Goal: Transaction & Acquisition: Purchase product/service

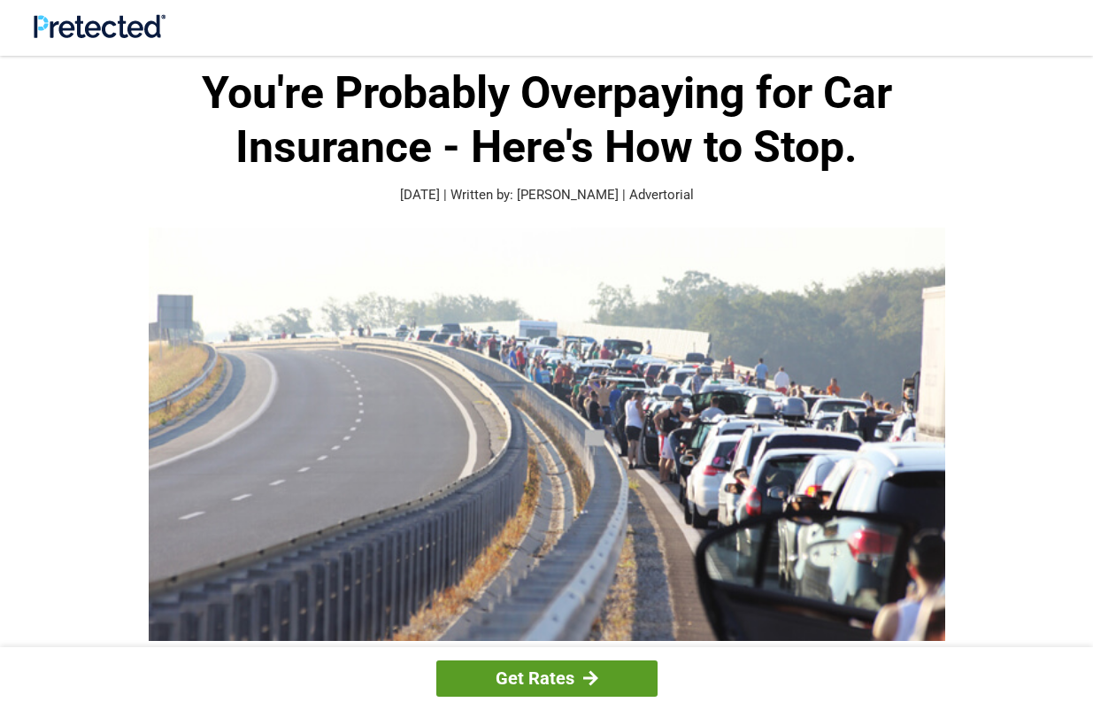
click at [557, 688] on link "Get Rates" at bounding box center [546, 678] width 221 height 36
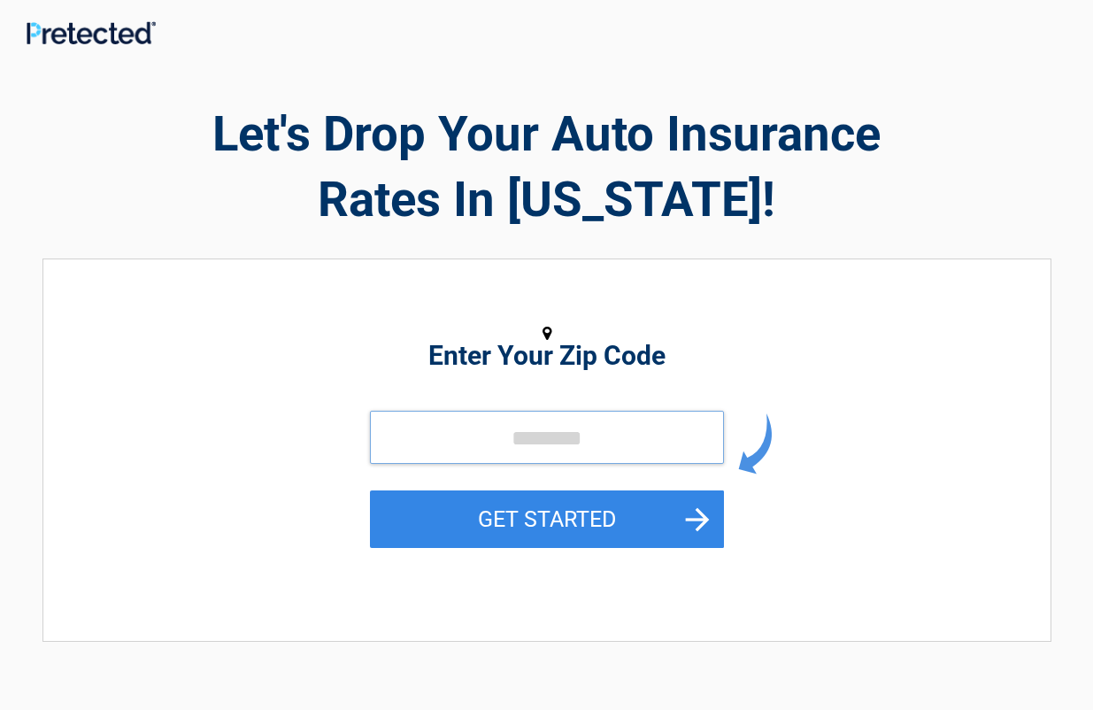
click at [482, 428] on input "tel" at bounding box center [547, 437] width 354 height 53
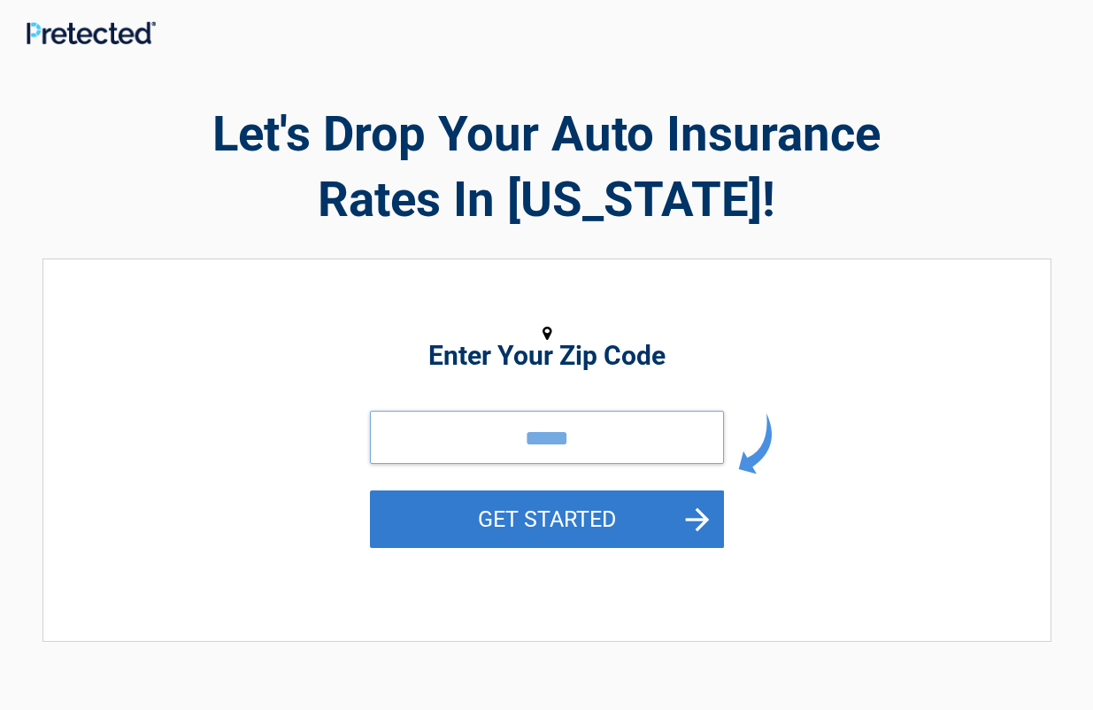
type input "*****"
click at [546, 507] on button "GET STARTED" at bounding box center [547, 519] width 354 height 58
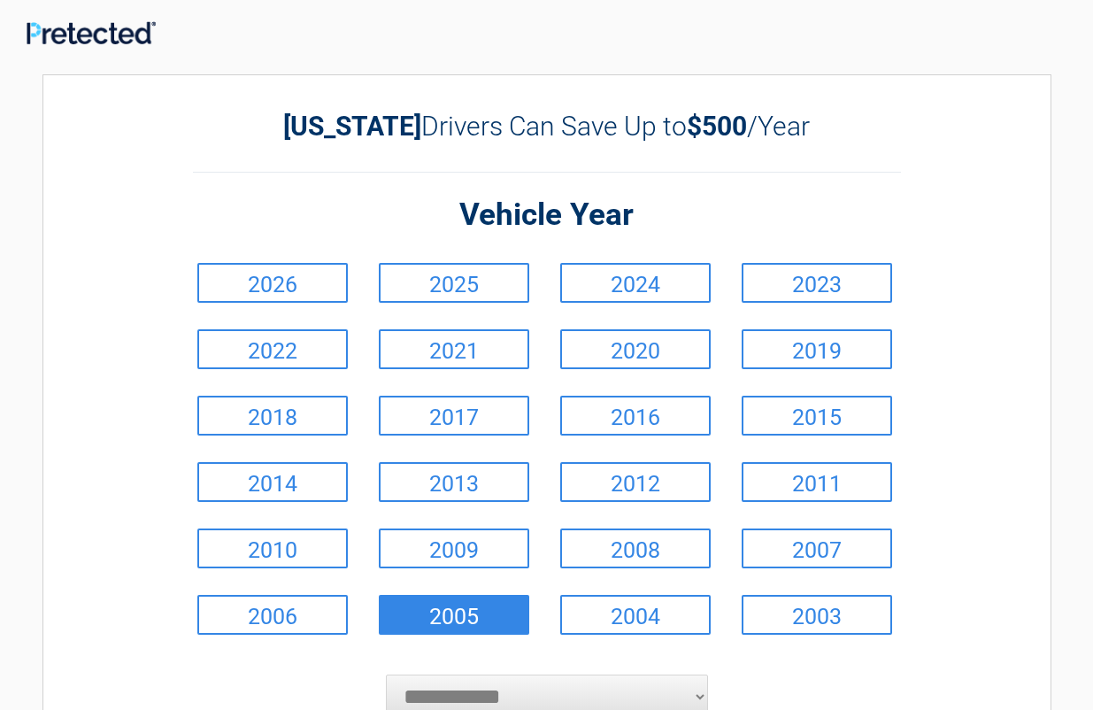
click at [442, 617] on link "2005" at bounding box center [454, 615] width 150 height 40
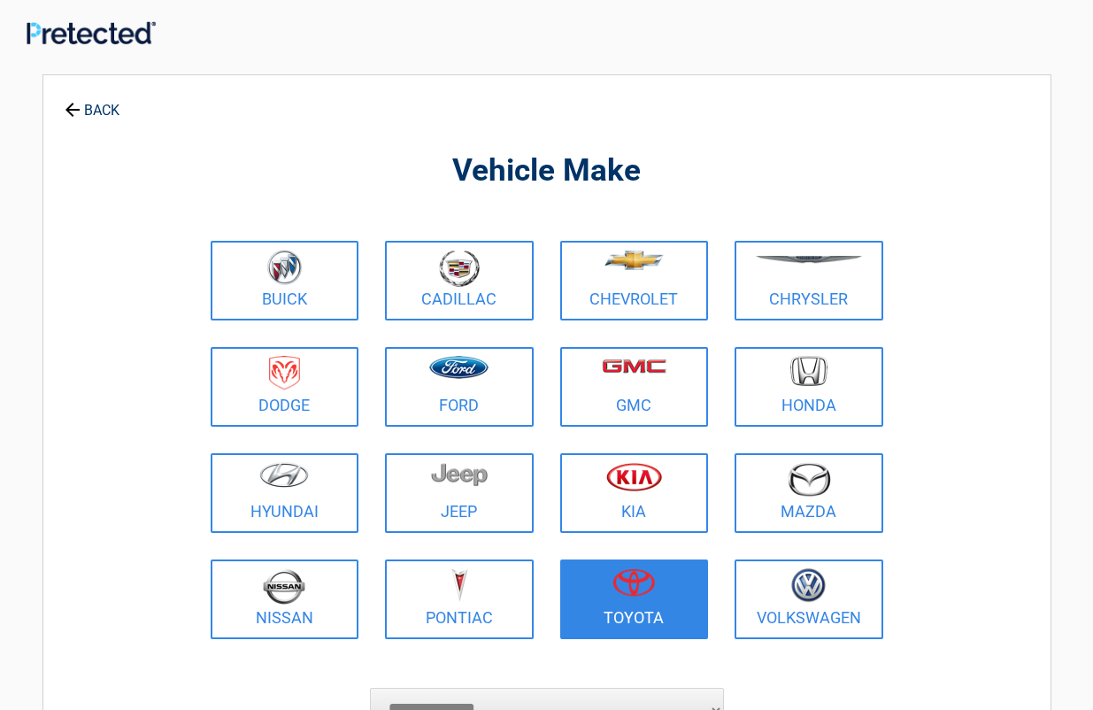
click at [637, 613] on link "Toyota" at bounding box center [634, 599] width 149 height 80
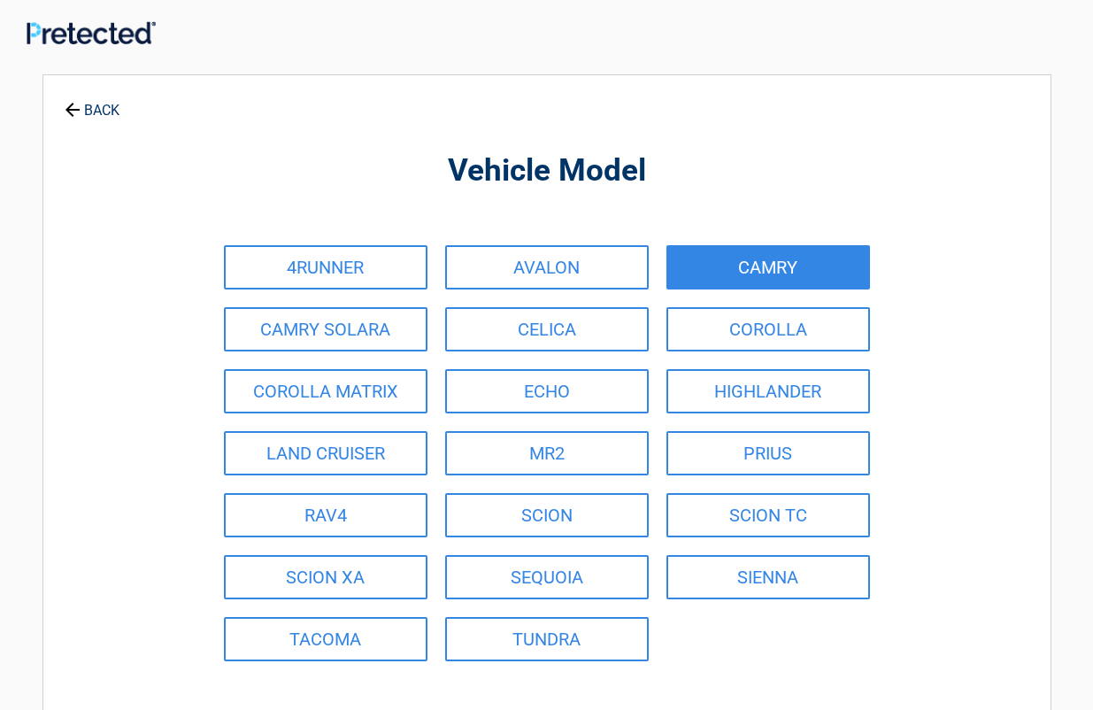
click at [777, 273] on link "CAMRY" at bounding box center [768, 267] width 204 height 44
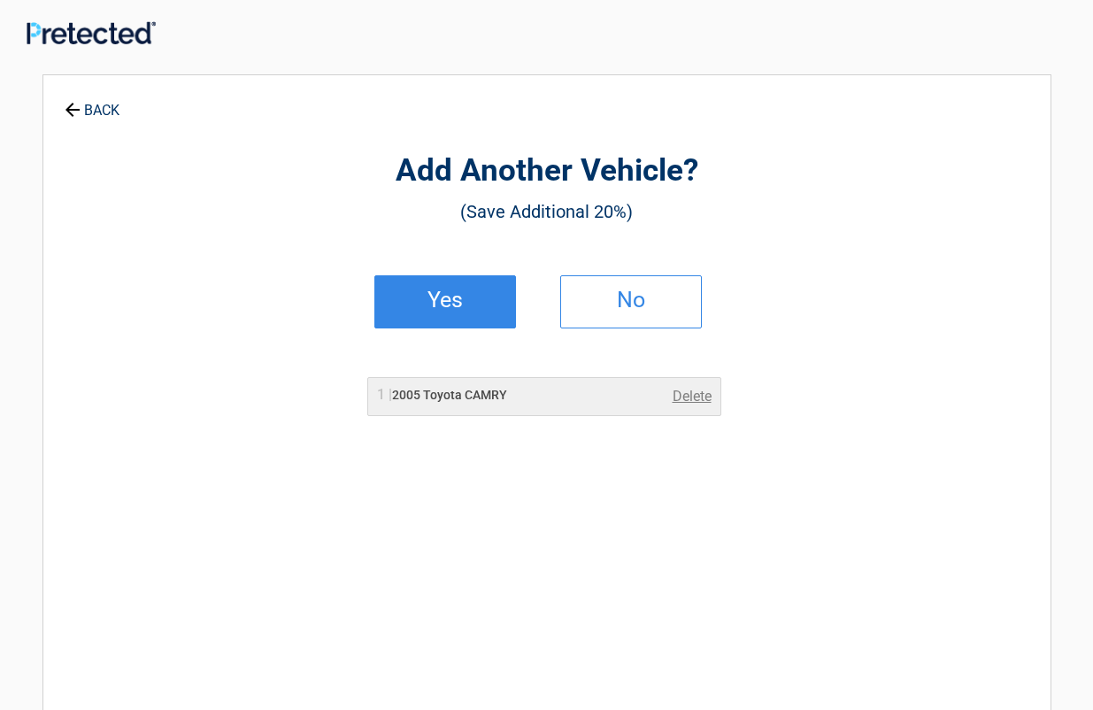
click at [446, 305] on h2 "Yes" at bounding box center [445, 300] width 104 height 12
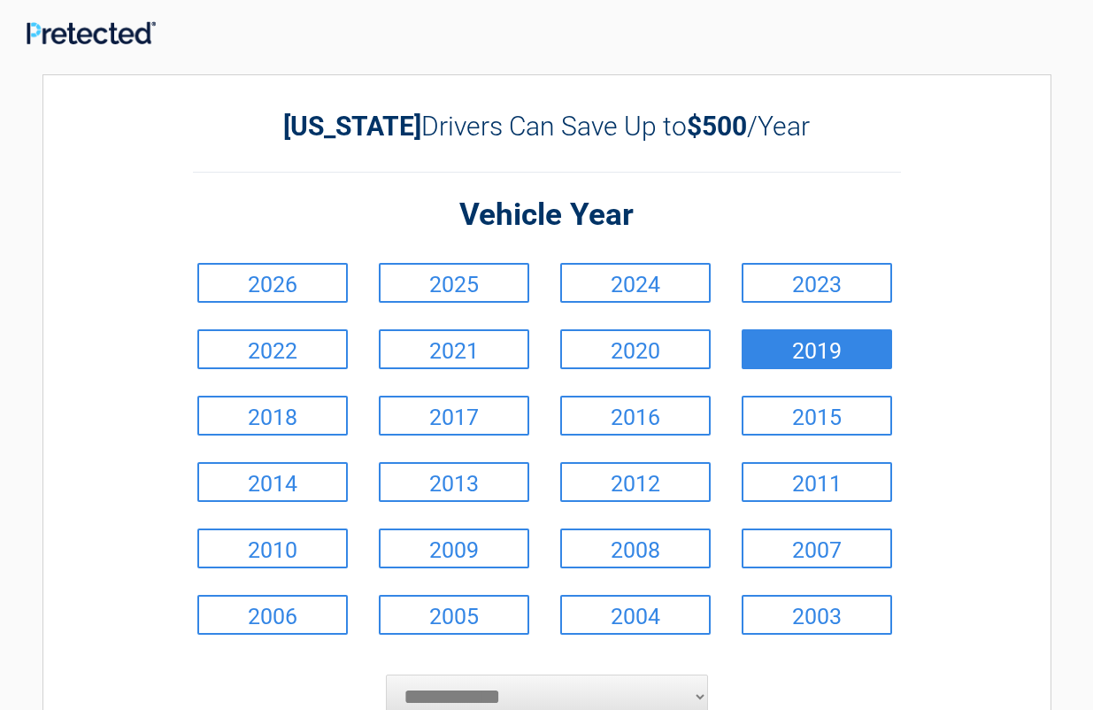
click at [803, 345] on link "2019" at bounding box center [817, 349] width 150 height 40
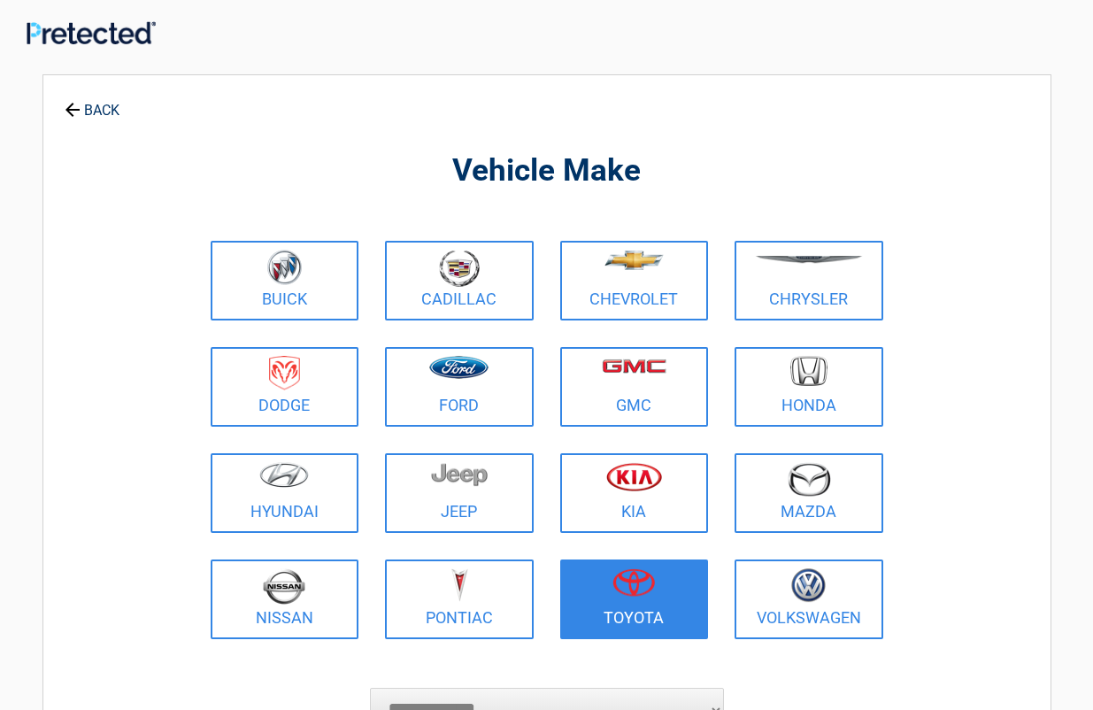
click at [619, 593] on img at bounding box center [633, 582] width 42 height 28
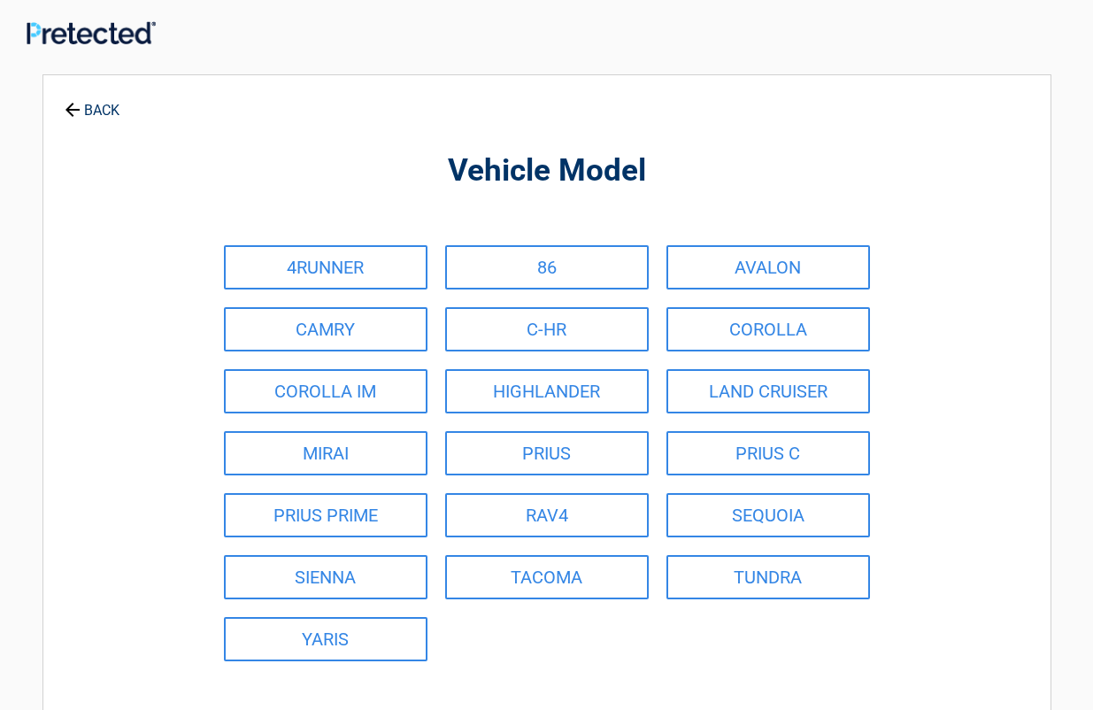
click at [98, 110] on link "BACK" at bounding box center [92, 102] width 62 height 31
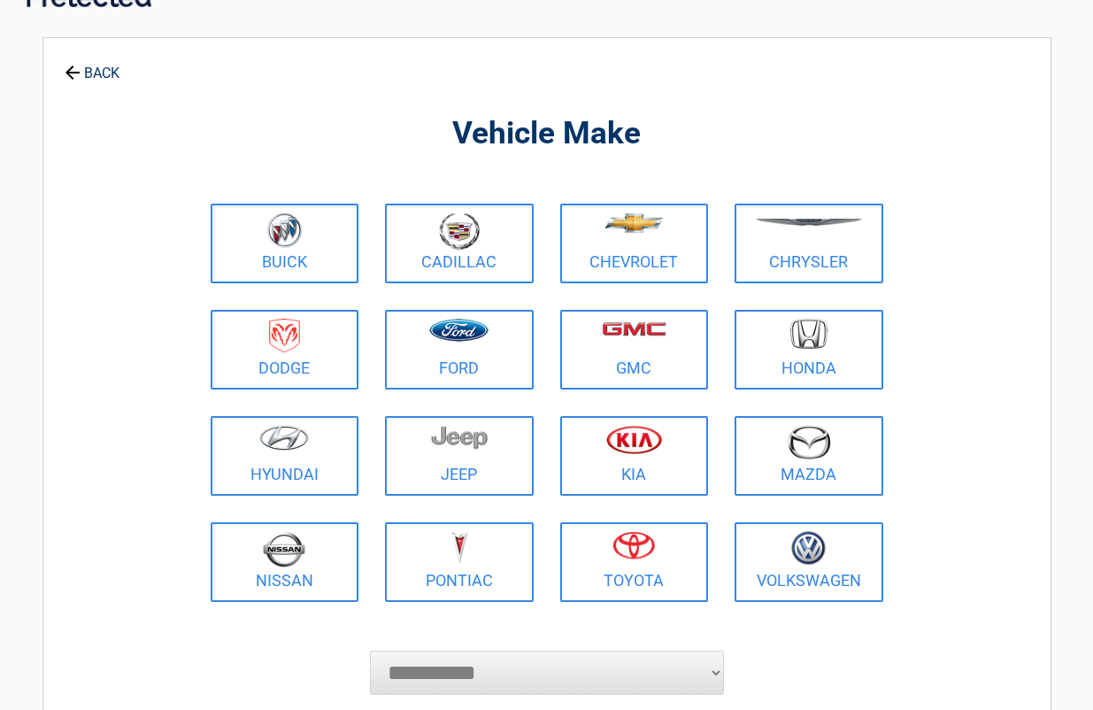
scroll to position [42, 0]
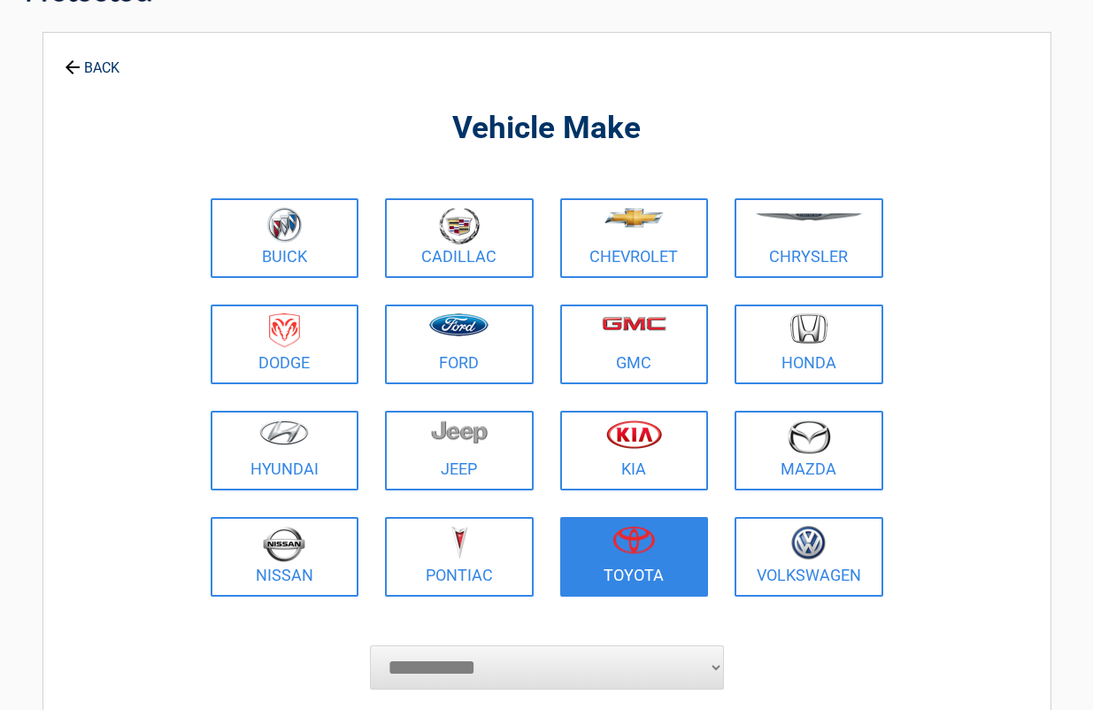
click at [631, 538] on img at bounding box center [633, 540] width 42 height 28
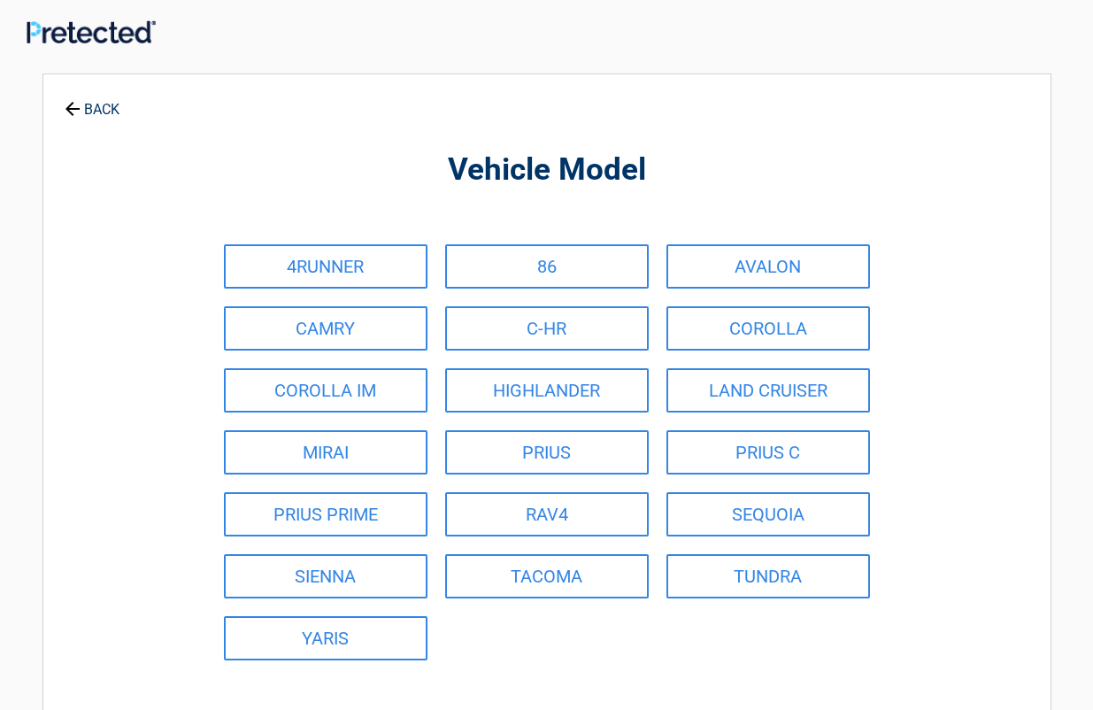
scroll to position [0, 0]
click at [83, 105] on link "BACK" at bounding box center [92, 102] width 62 height 31
